Goal: Task Accomplishment & Management: Use online tool/utility

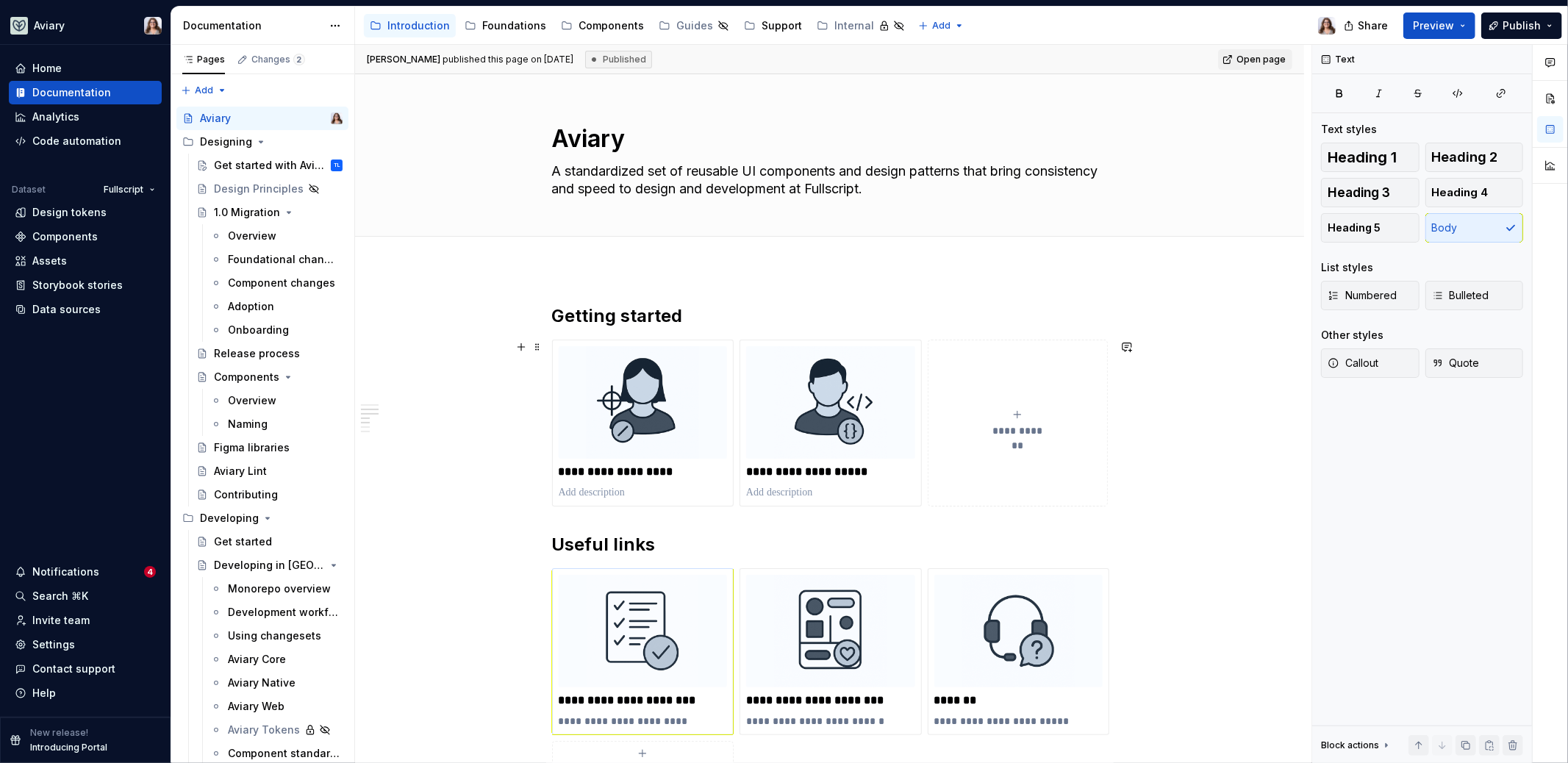
scroll to position [348, 0]
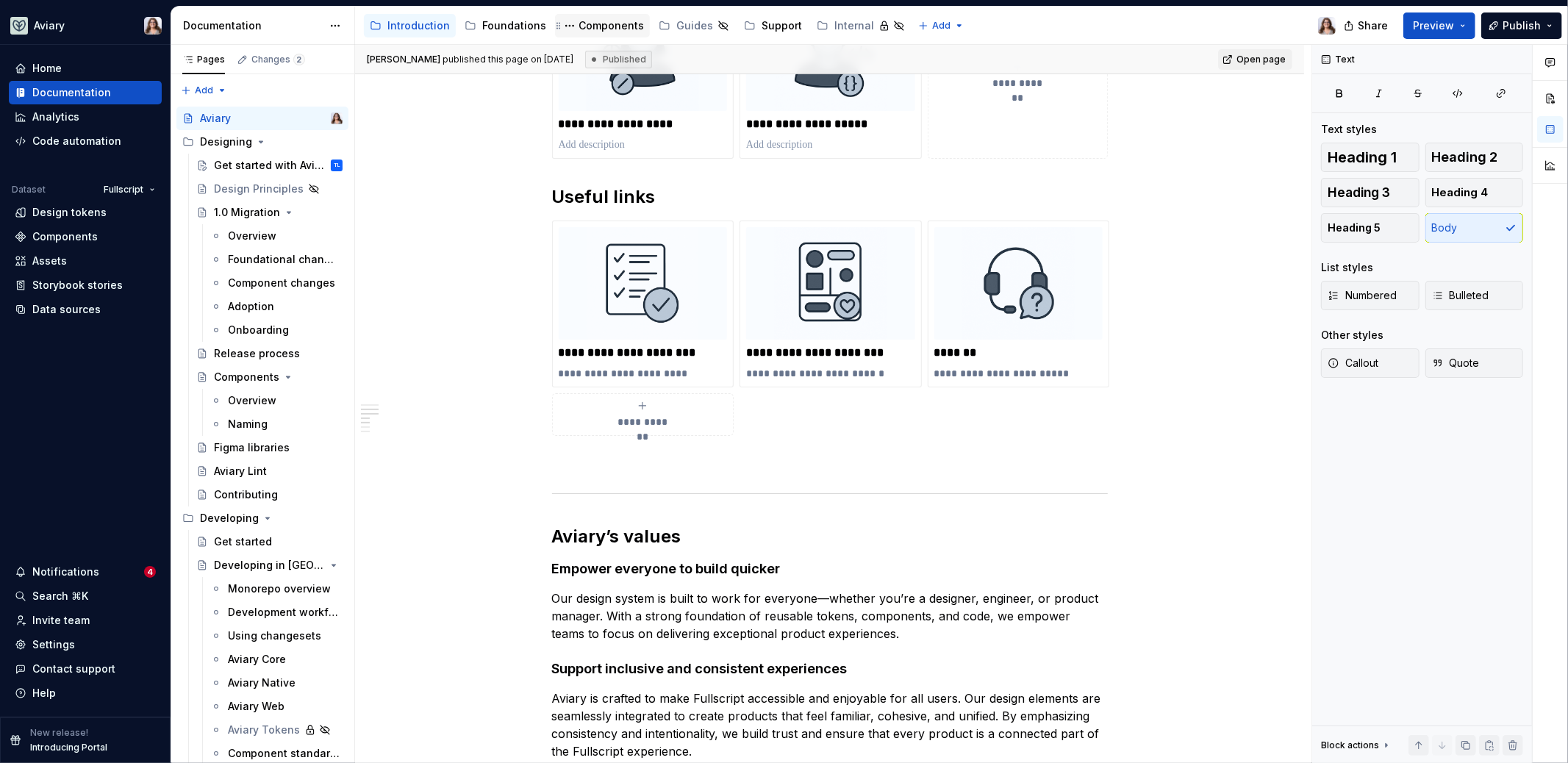
click at [579, 28] on div "Components" at bounding box center [611, 26] width 65 height 14
click at [588, 25] on div "Components" at bounding box center [611, 26] width 65 height 14
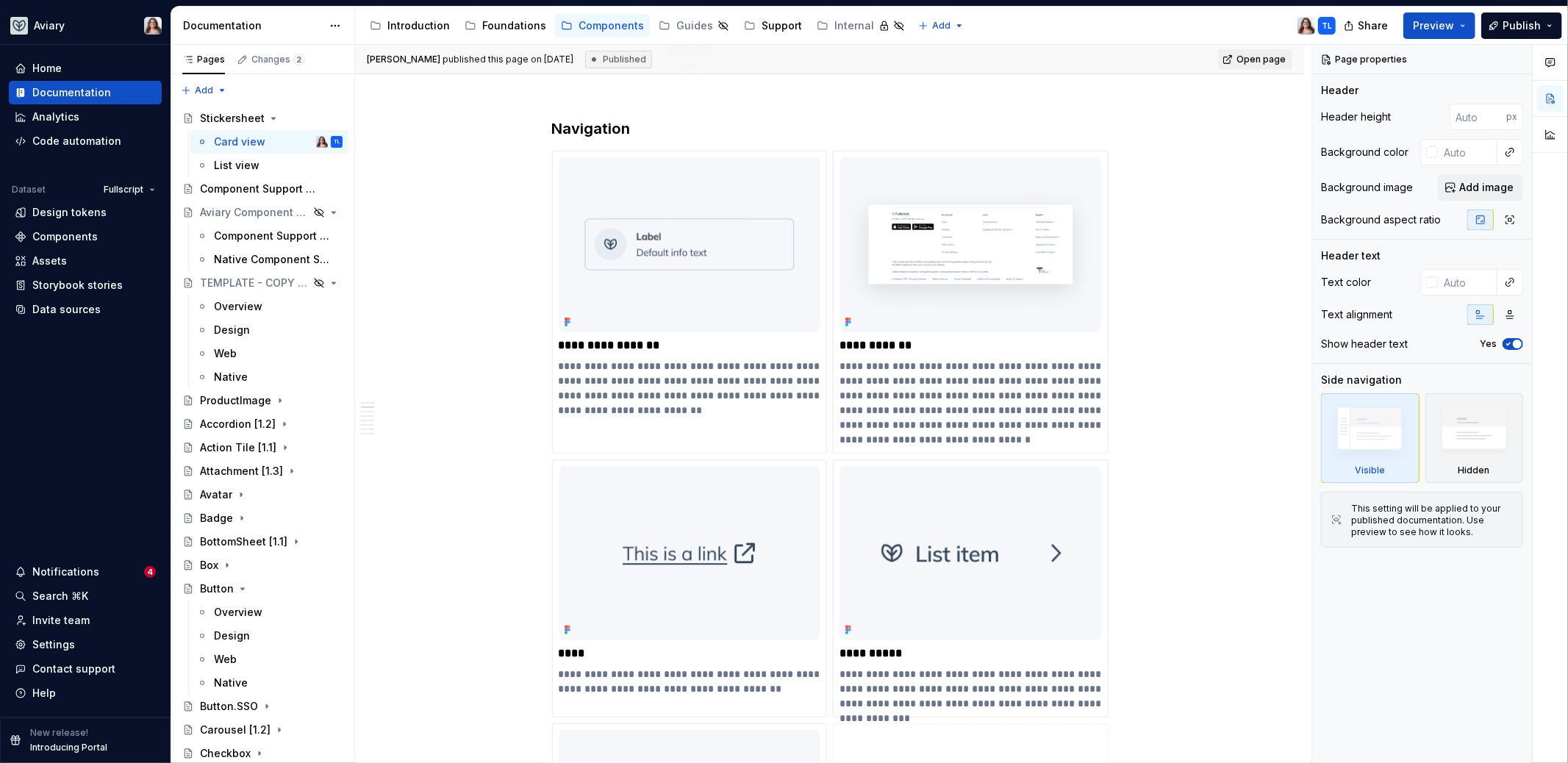
scroll to position [419, 0]
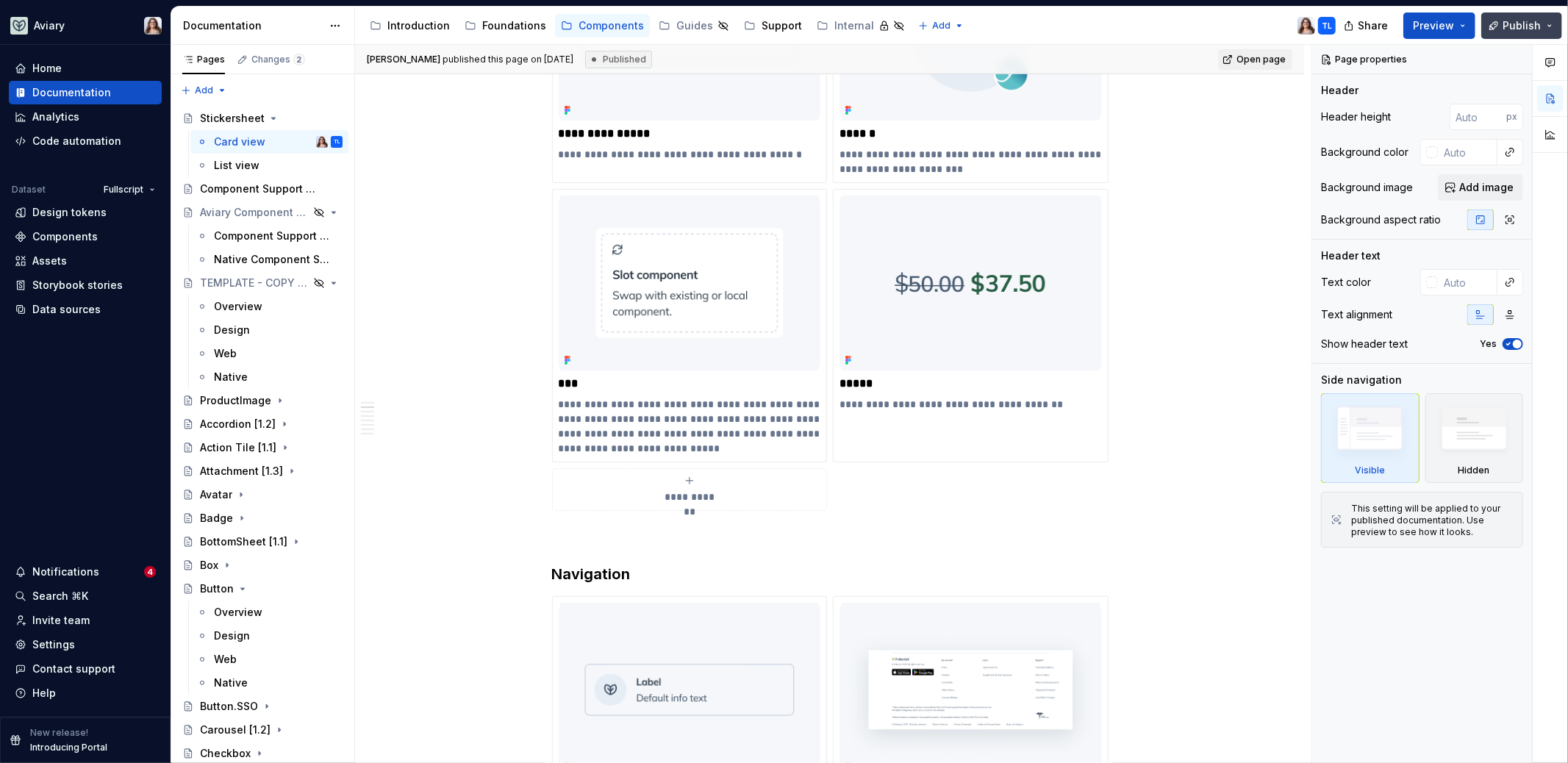
click at [1515, 23] on span "Publish" at bounding box center [1522, 26] width 38 height 14
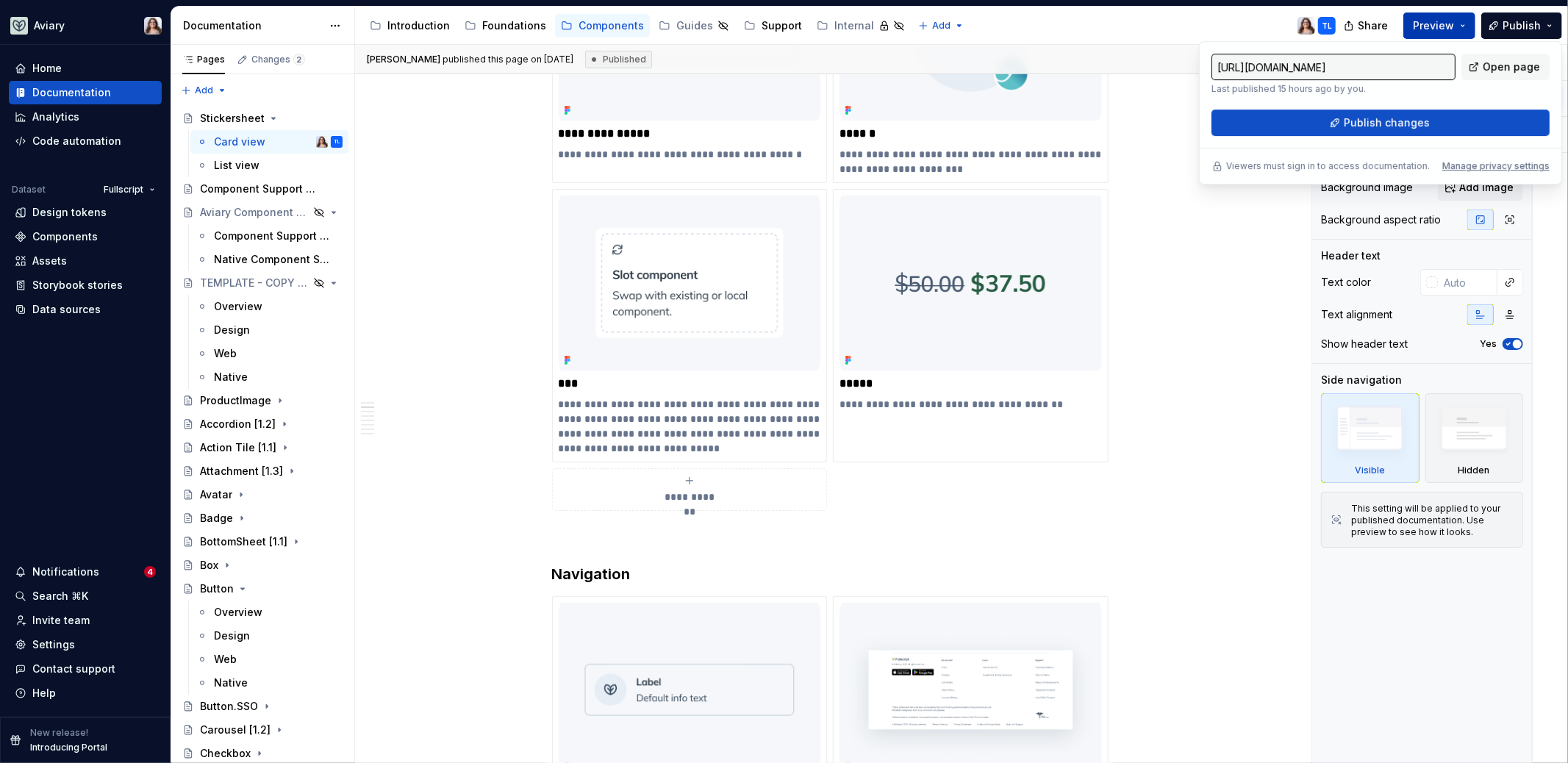
click at [1437, 24] on span "Preview" at bounding box center [1433, 26] width 41 height 14
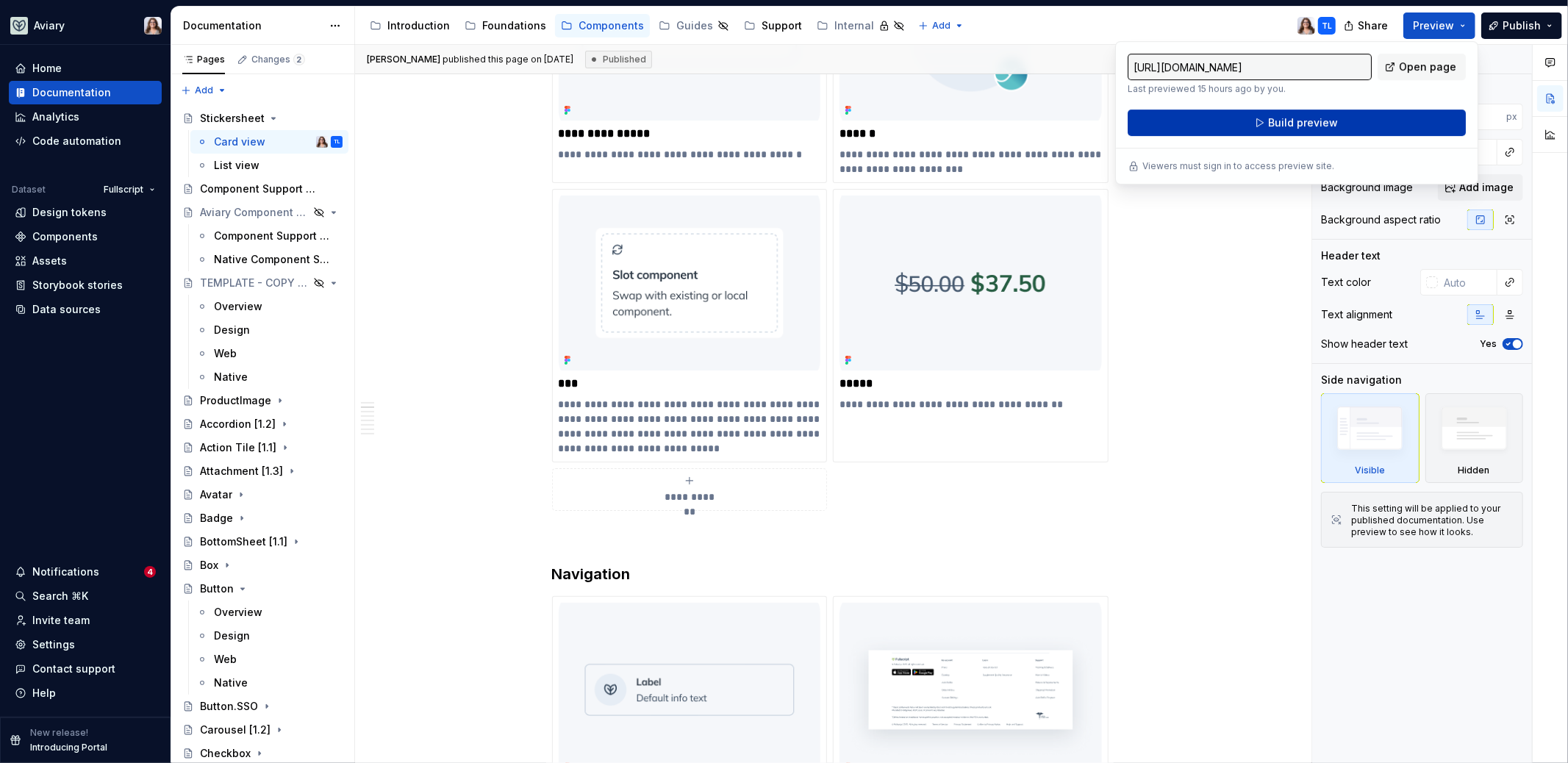
click at [1298, 123] on span "Build preview" at bounding box center [1303, 122] width 70 height 14
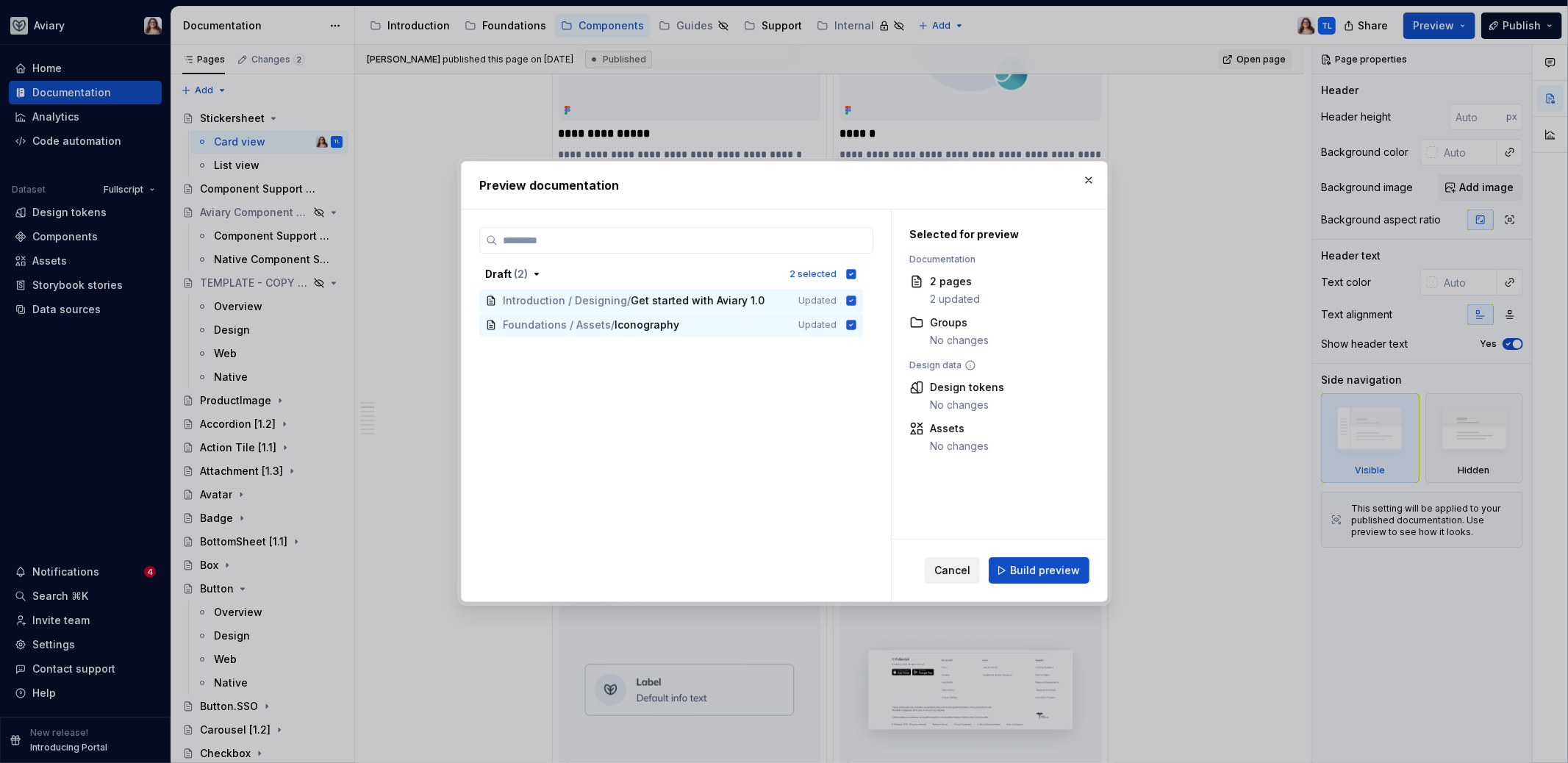
click at [961, 579] on button "Cancel" at bounding box center [953, 571] width 55 height 27
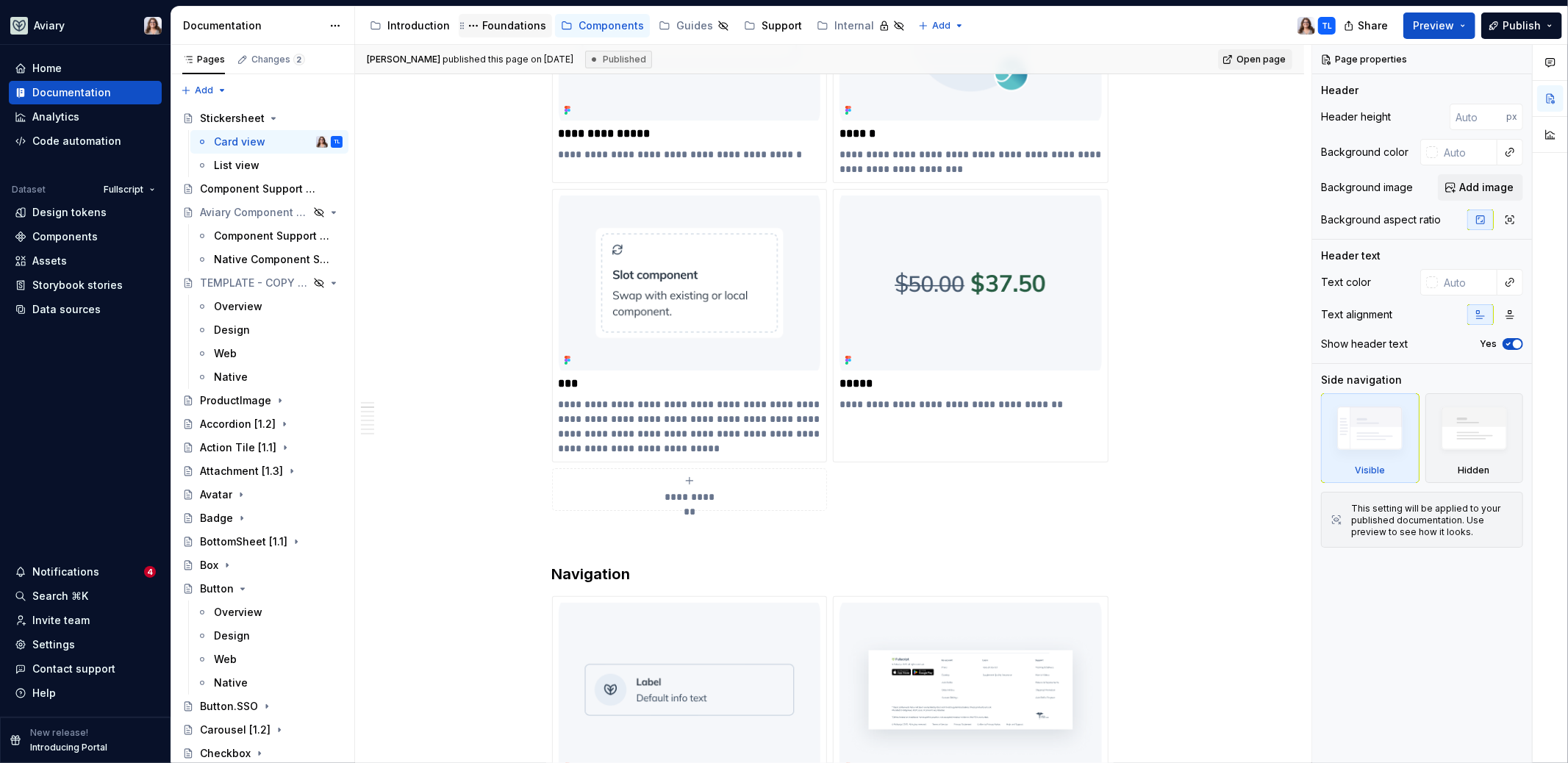
click at [494, 24] on div "Foundations" at bounding box center [515, 26] width 64 height 14
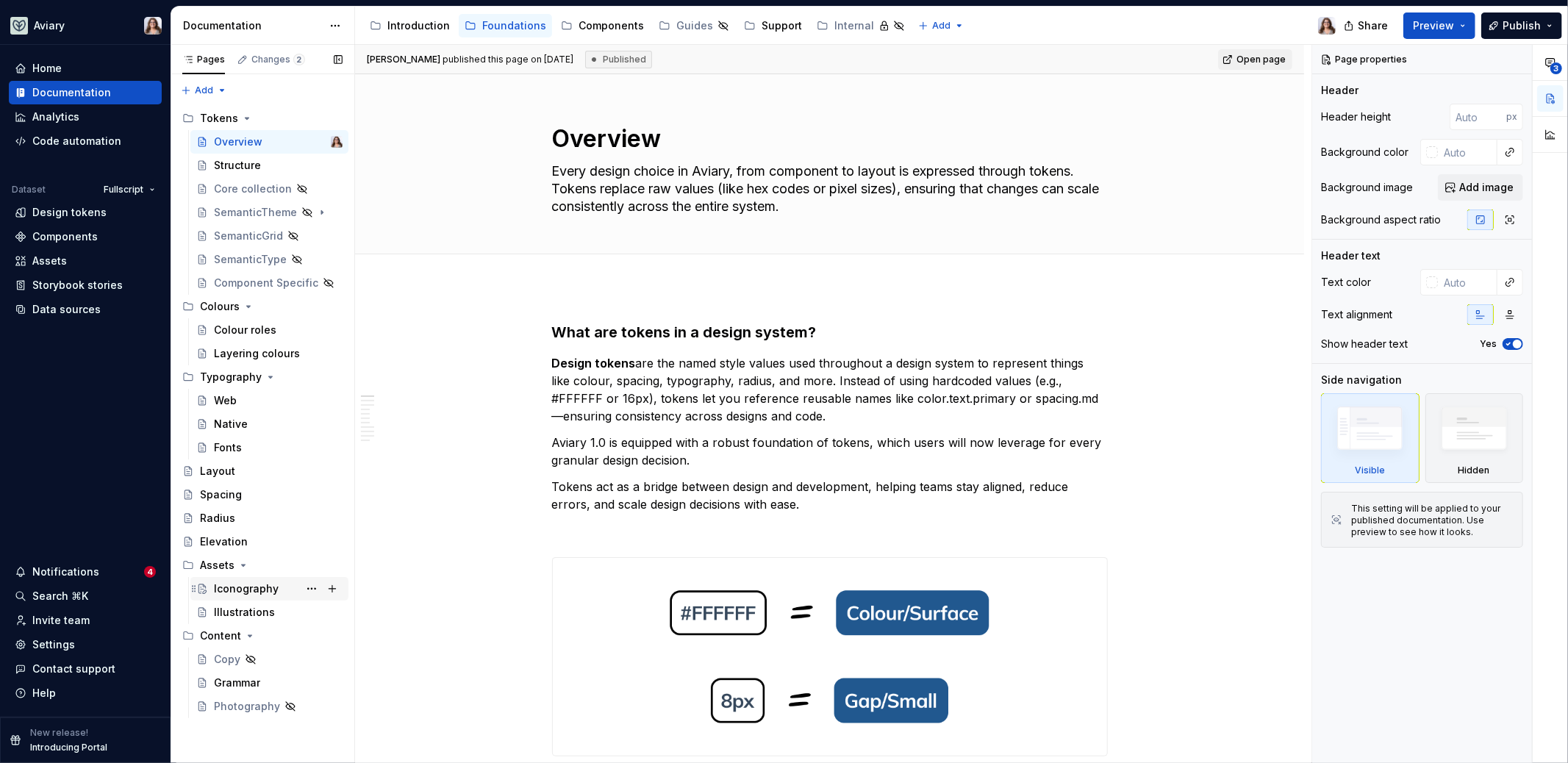
click at [244, 587] on div "Iconography" at bounding box center [246, 589] width 65 height 14
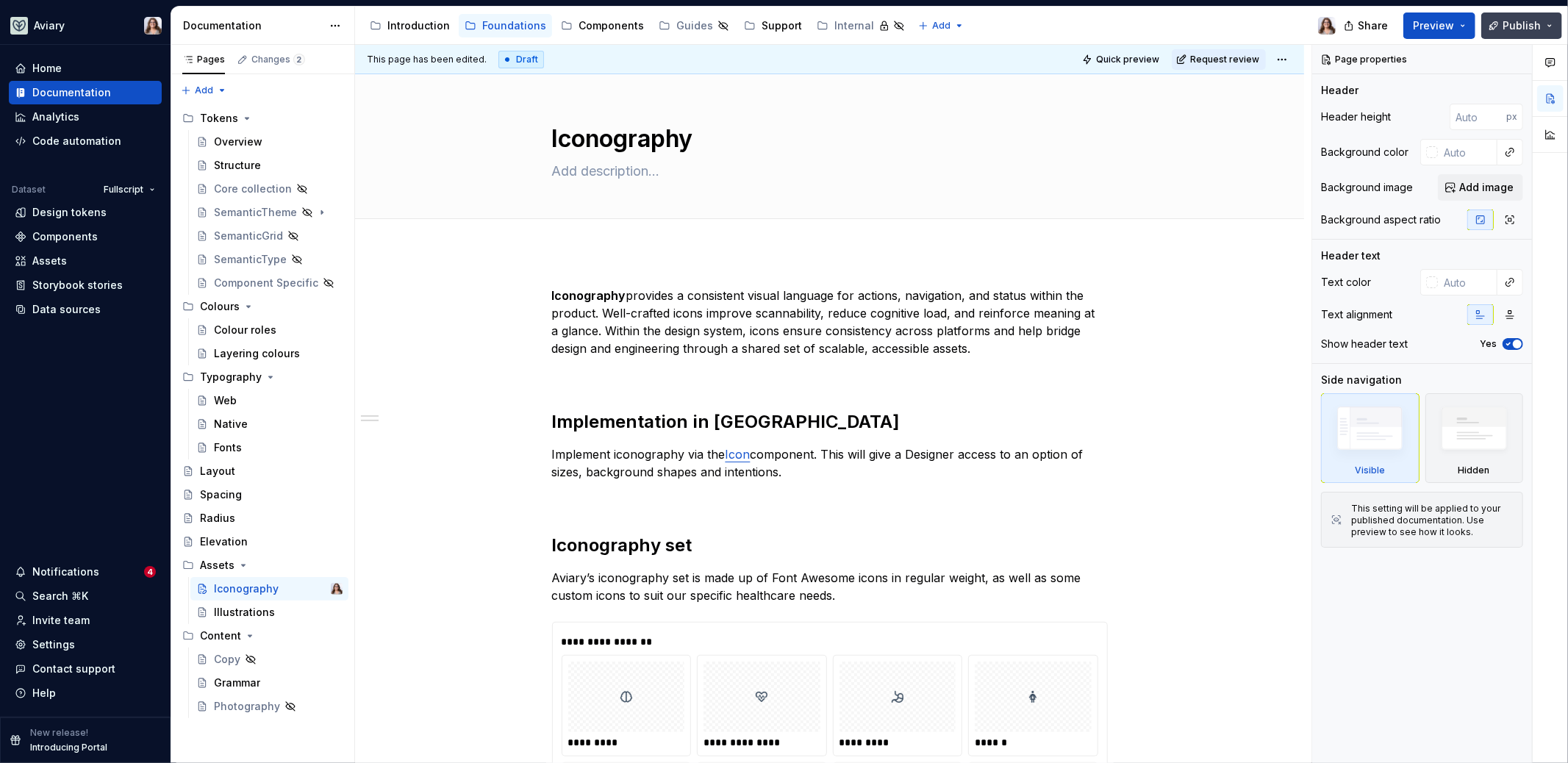
click at [1530, 19] on span "Publish" at bounding box center [1522, 26] width 38 height 14
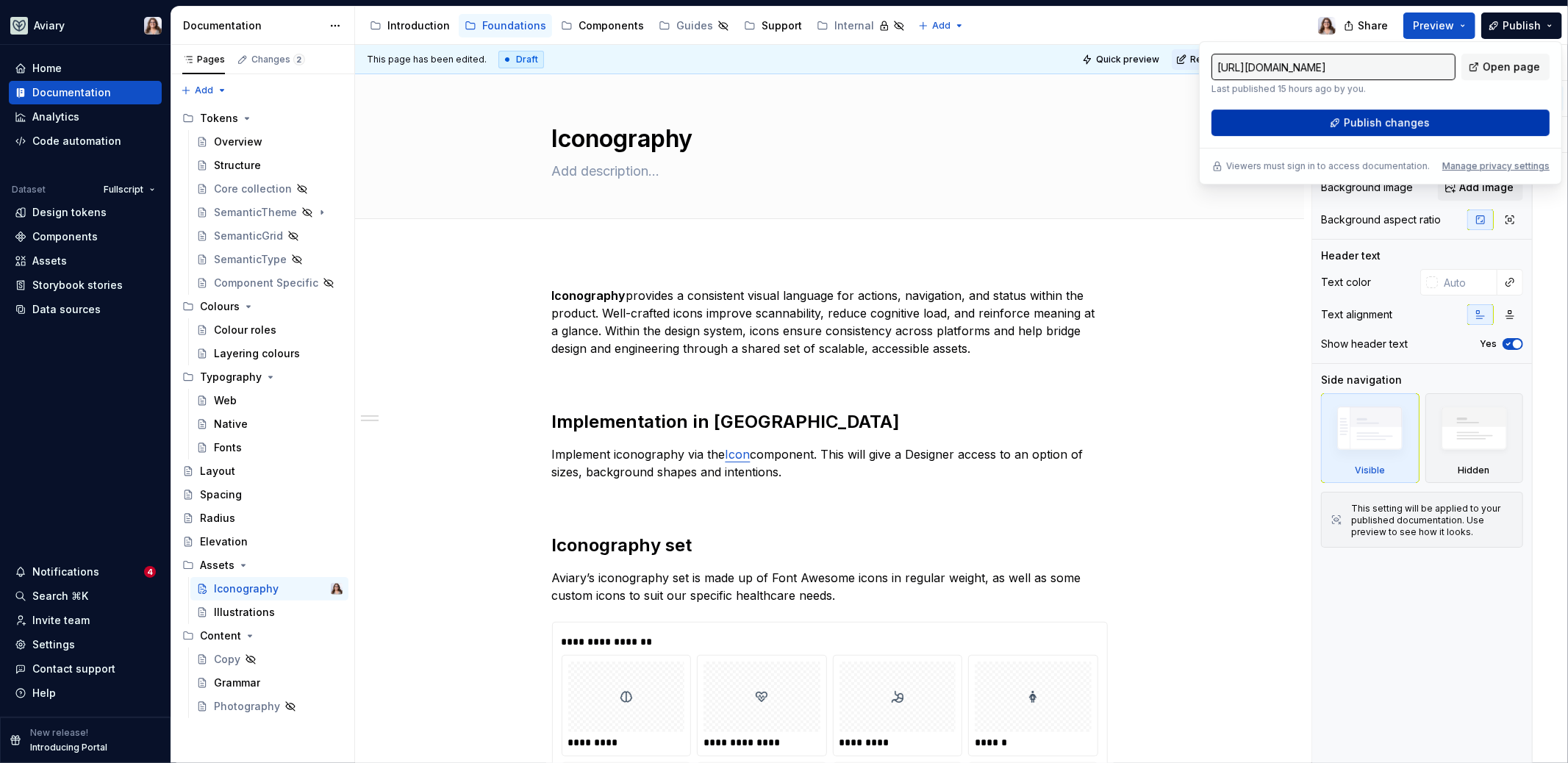
click at [1376, 122] on span "Publish changes" at bounding box center [1387, 122] width 86 height 14
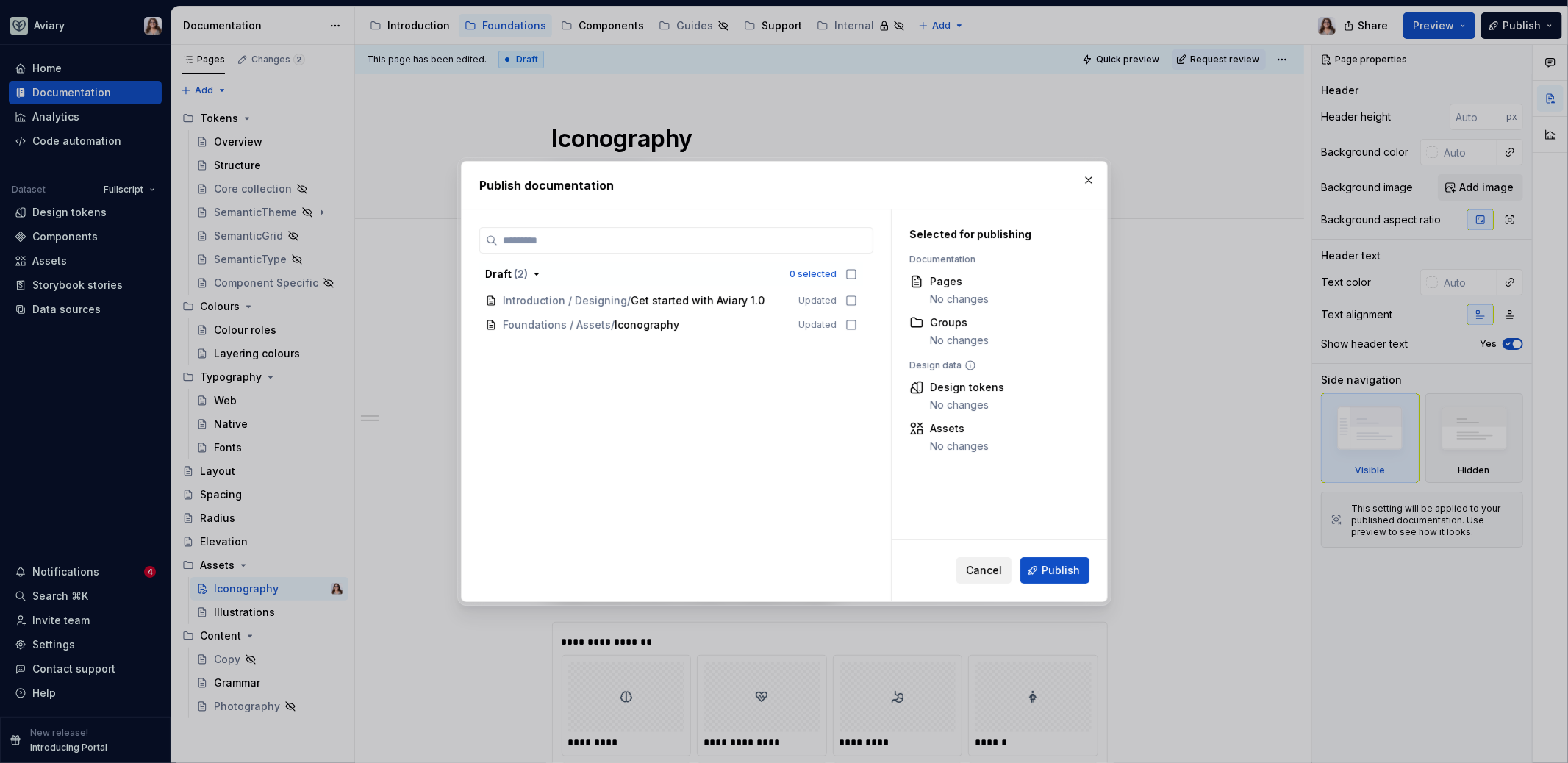
click at [979, 567] on span "Cancel" at bounding box center [984, 570] width 36 height 14
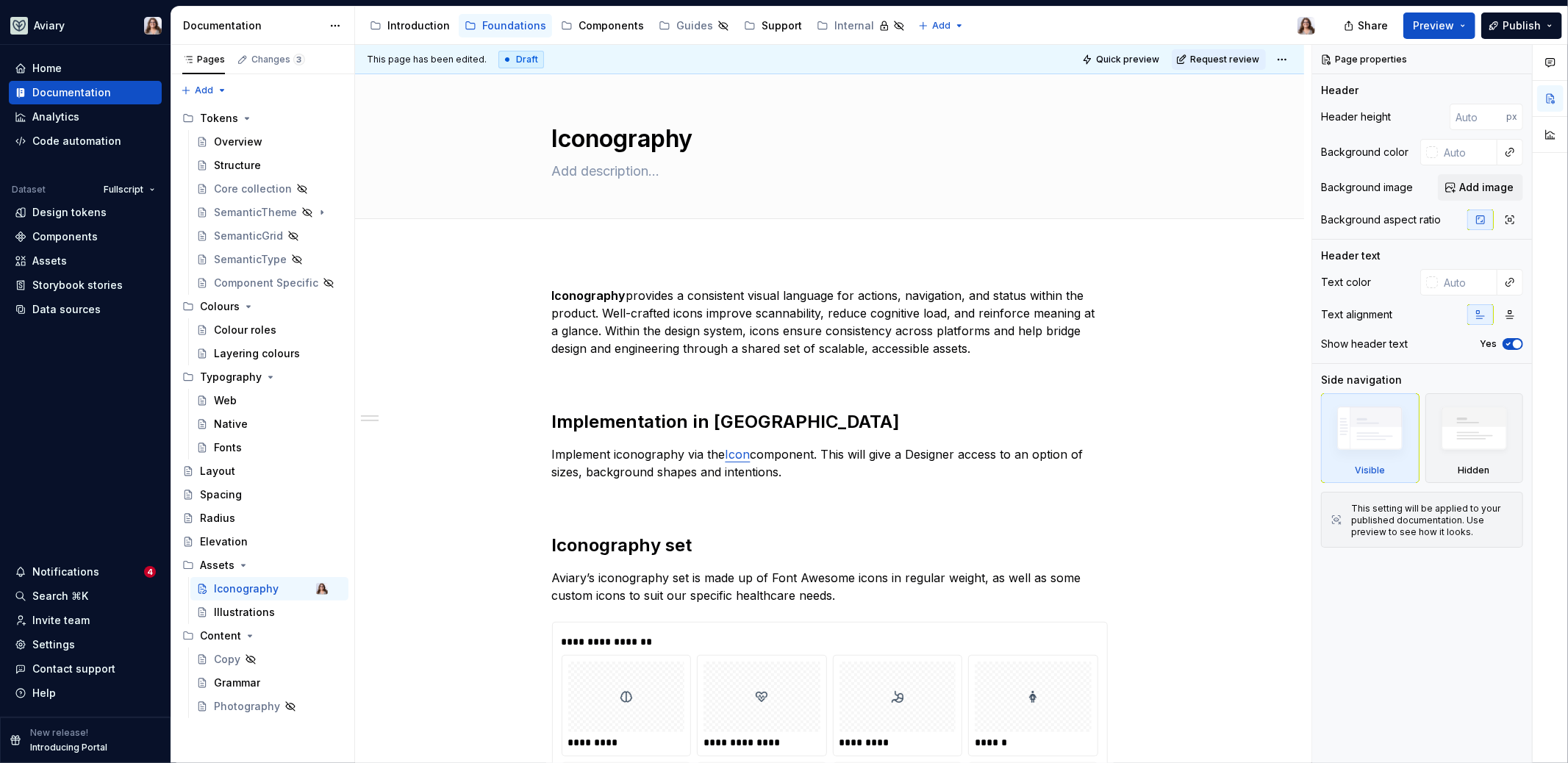
type textarea "*"
